Goal: Information Seeking & Learning: Learn about a topic

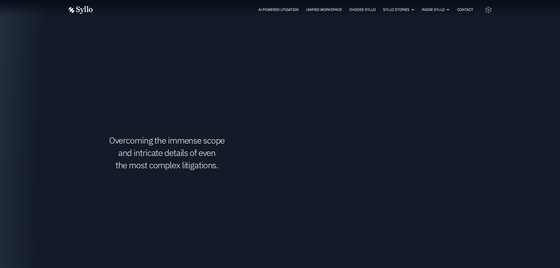
scroll to position [911, 0]
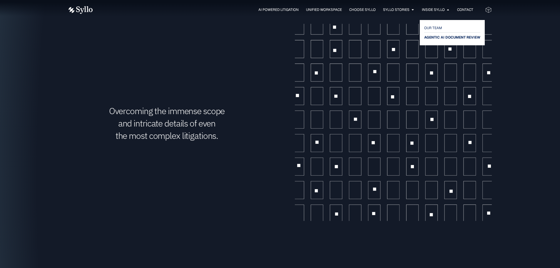
click at [435, 38] on span "AGENTIC AI DOCUMENT REVIEW" at bounding box center [452, 37] width 56 height 7
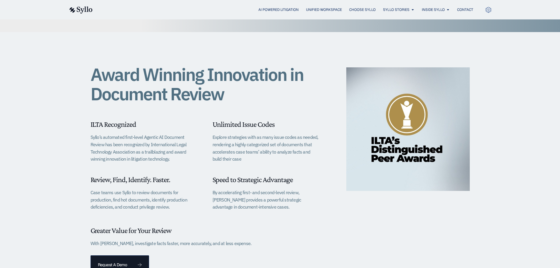
scroll to position [147, 0]
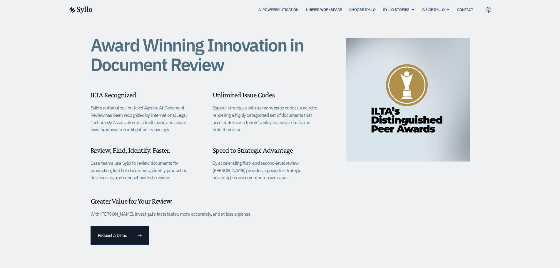
click at [406, 121] on img at bounding box center [407, 99] width 123 height 123
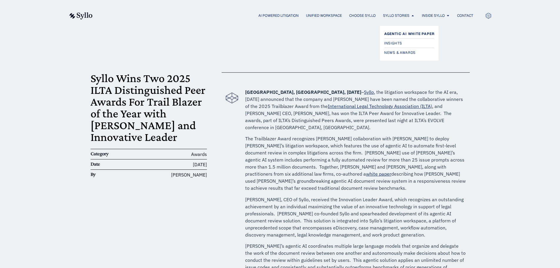
click at [407, 33] on span "Agentic AI White Paper" at bounding box center [409, 33] width 50 height 7
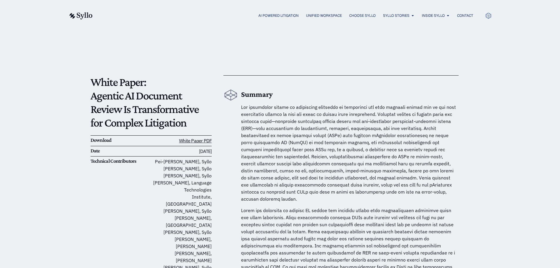
click at [334, 176] on span at bounding box center [348, 153] width 215 height 98
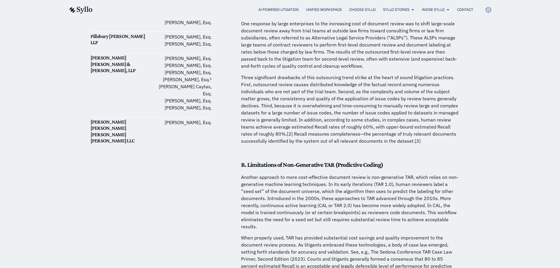
scroll to position [529, 0]
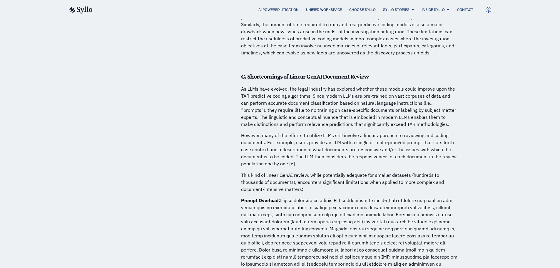
scroll to position [999, 0]
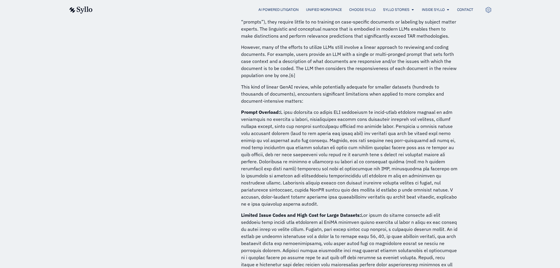
click at [343, 212] on strong "Limited Issue Codes and High Cost for Large Datasets:" at bounding box center [301, 215] width 120 height 6
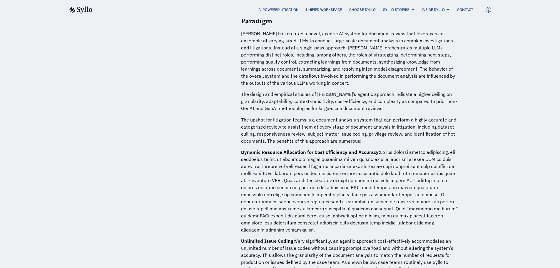
scroll to position [1352, 0]
